Goal: Task Accomplishment & Management: Complete application form

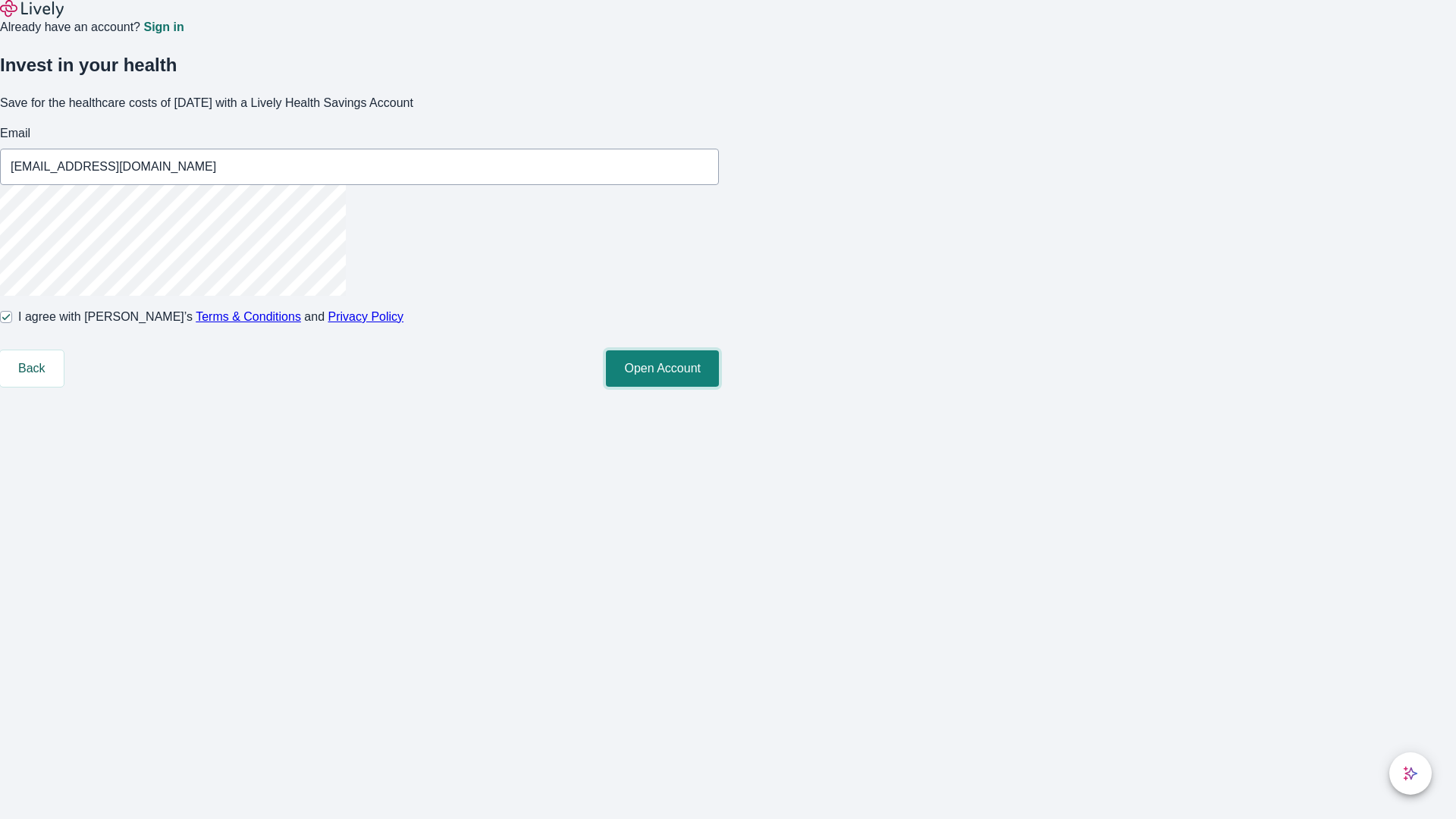
click at [719, 387] on button "Open Account" at bounding box center [662, 368] width 113 height 36
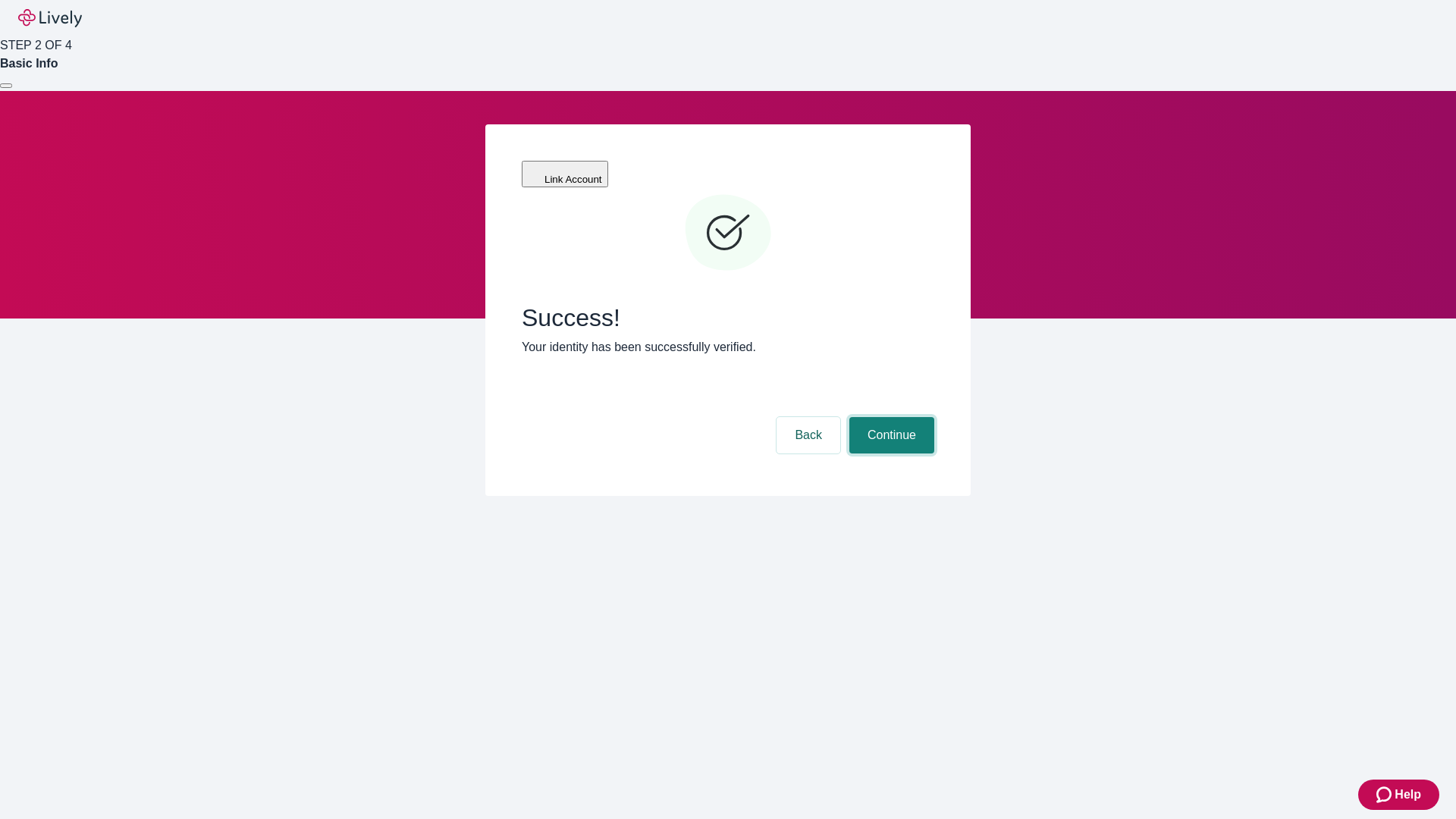
click at [889, 417] on button "Continue" at bounding box center [891, 434] width 85 height 36
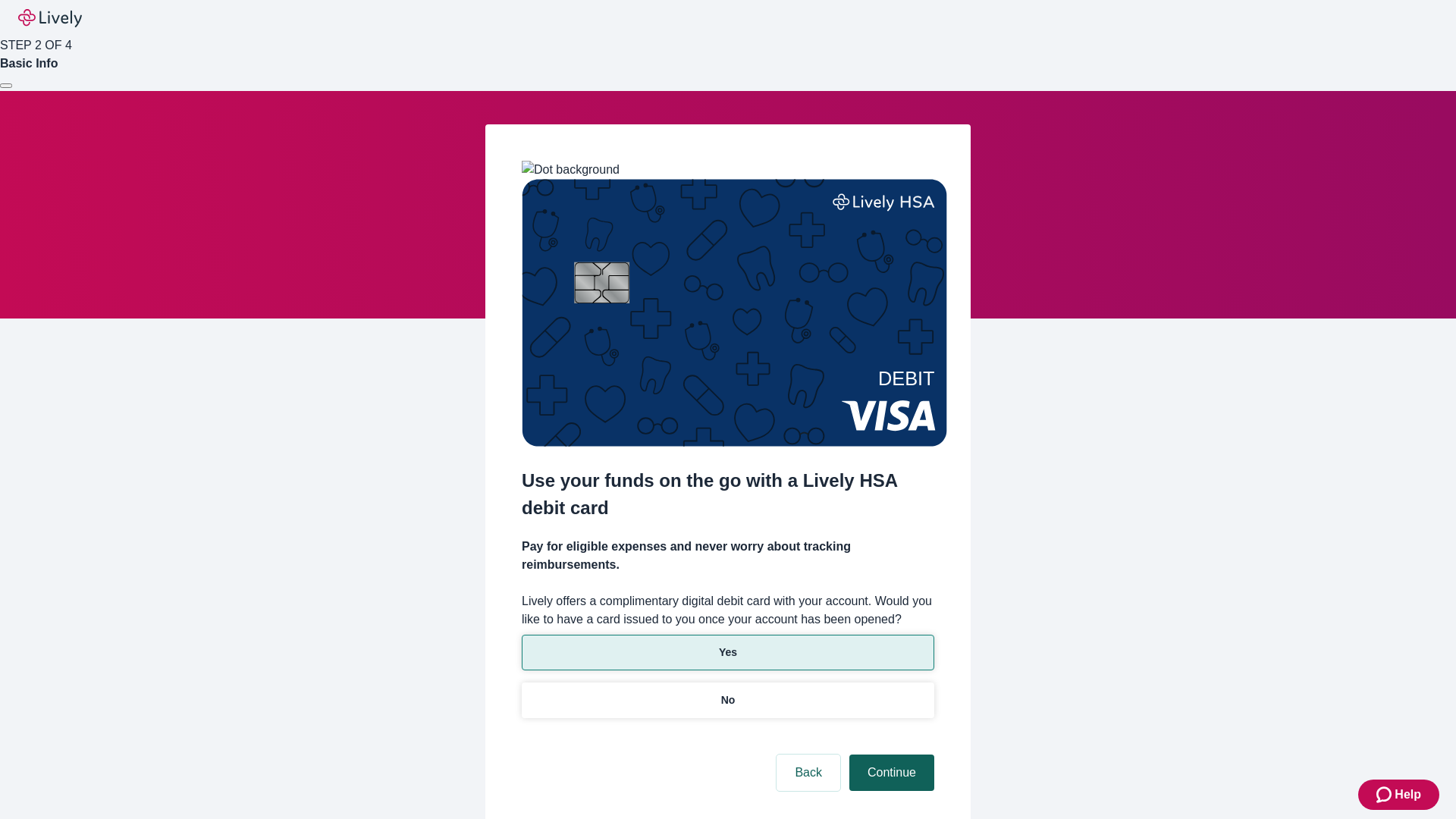
click at [727, 692] on p "No" at bounding box center [728, 701] width 15 height 16
click at [889, 755] on button "Continue" at bounding box center [891, 772] width 85 height 36
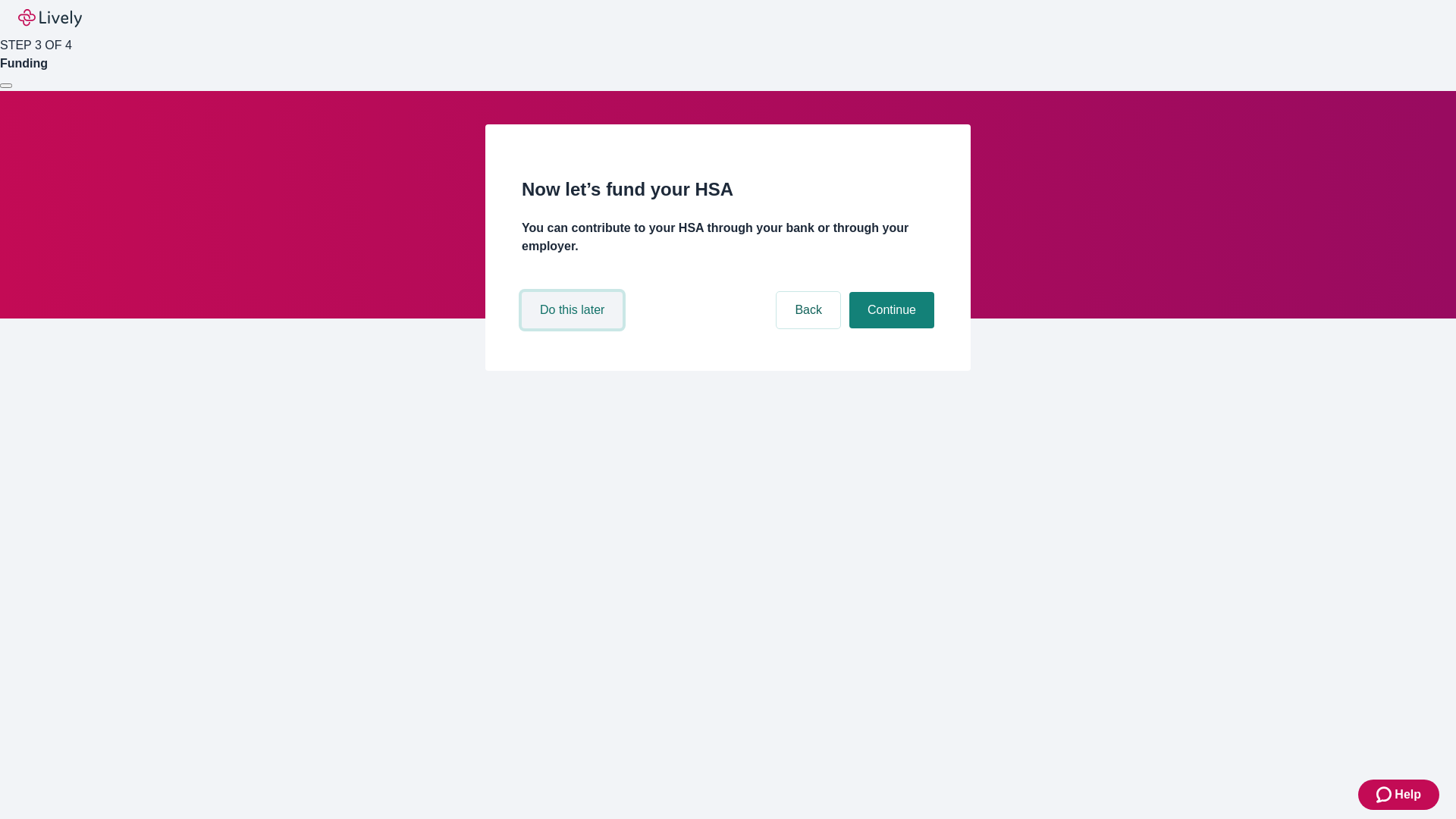
click at [574, 328] on button "Do this later" at bounding box center [572, 310] width 101 height 36
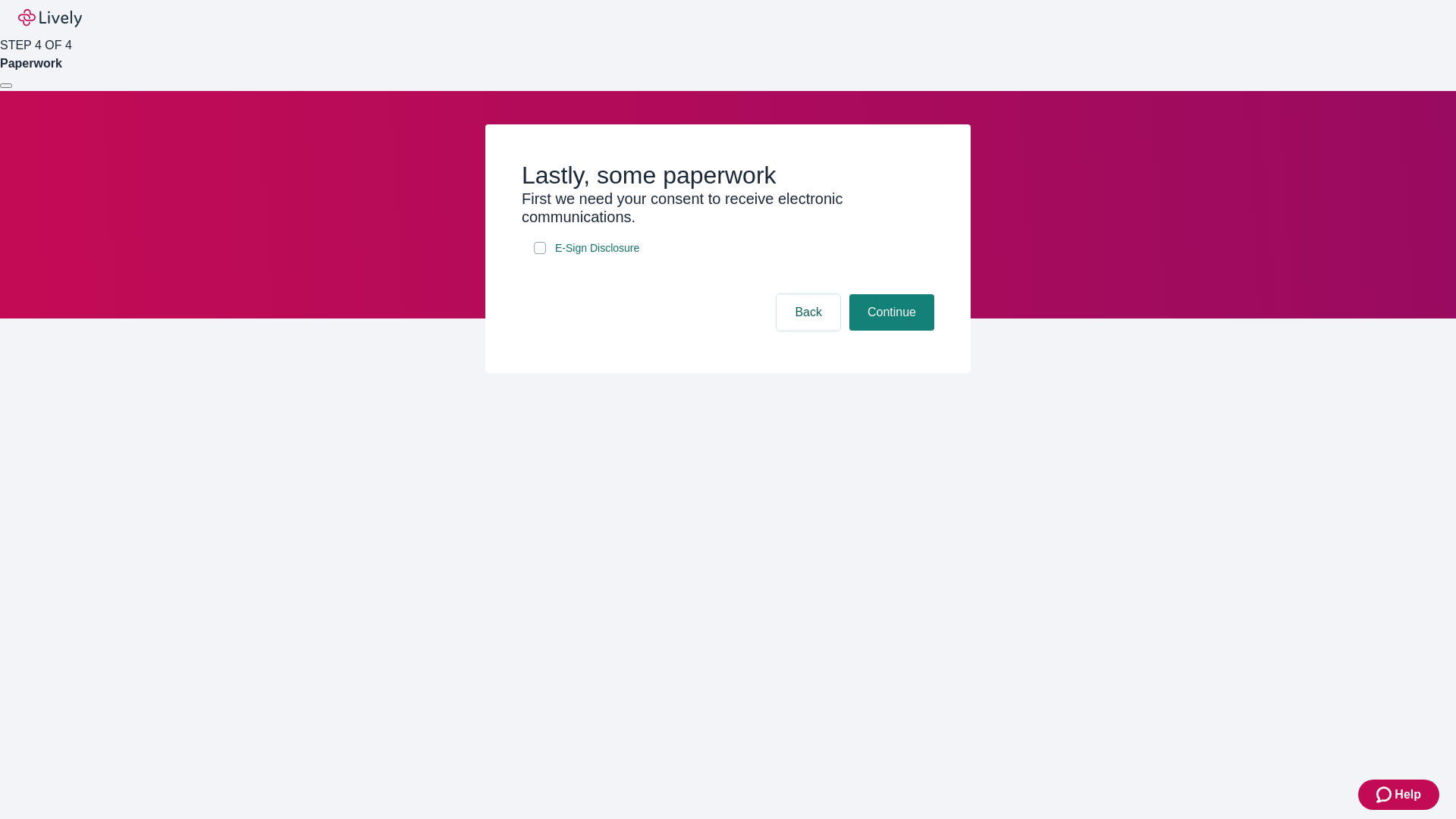
click at [540, 254] on input "E-Sign Disclosure" at bounding box center [539, 247] width 12 height 12
checkbox input "true"
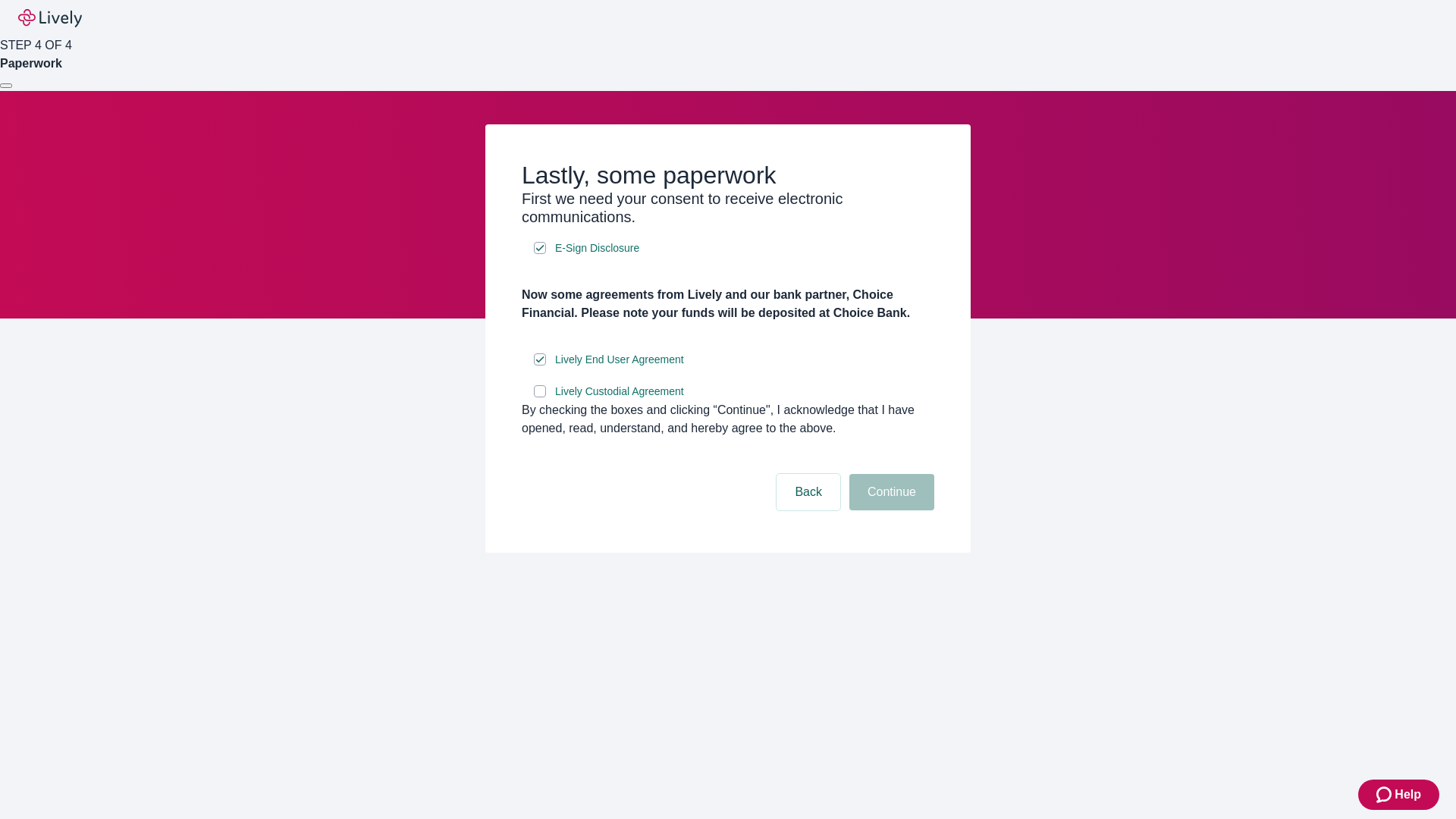
click at [540, 397] on input "Lively Custodial Agreement" at bounding box center [539, 391] width 12 height 12
checkbox input "true"
click at [889, 510] on button "Continue" at bounding box center [891, 492] width 85 height 36
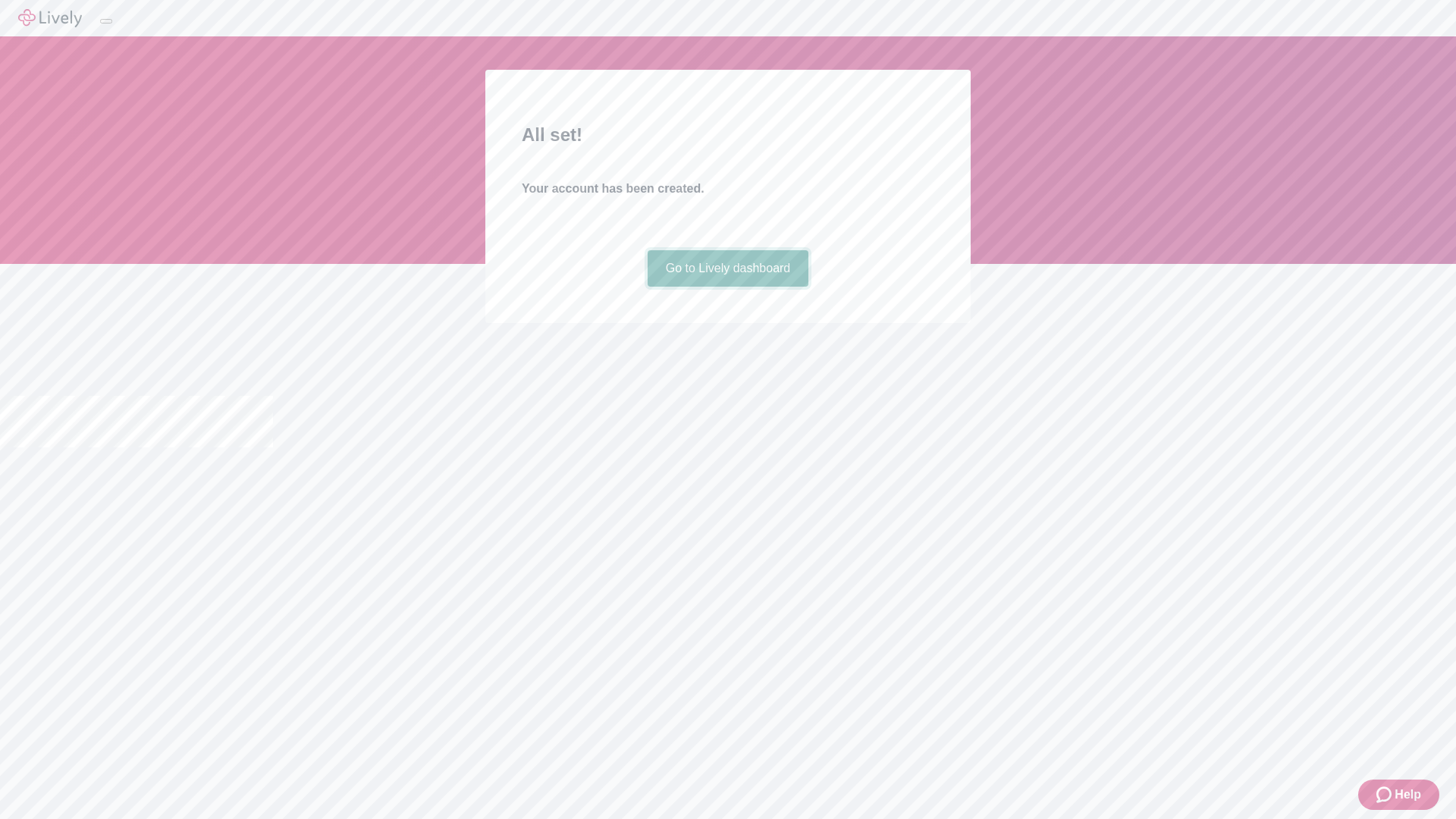
click at [727, 287] on link "Go to Lively dashboard" at bounding box center [728, 268] width 161 height 36
